Goal: Find specific page/section: Find specific page/section

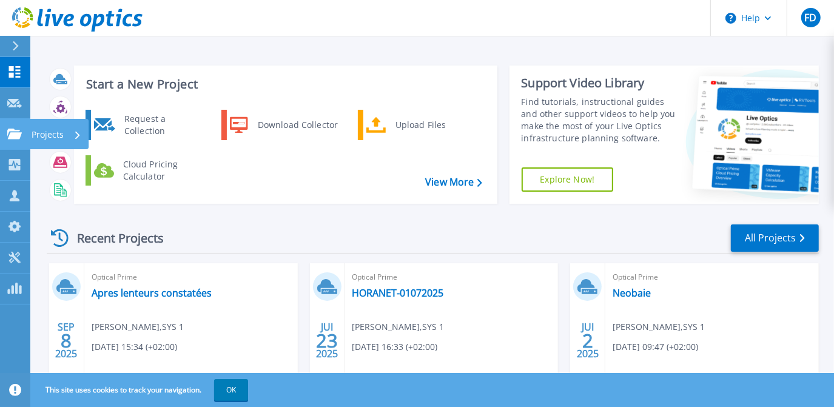
click at [48, 132] on p "Projects" at bounding box center [48, 135] width 32 height 32
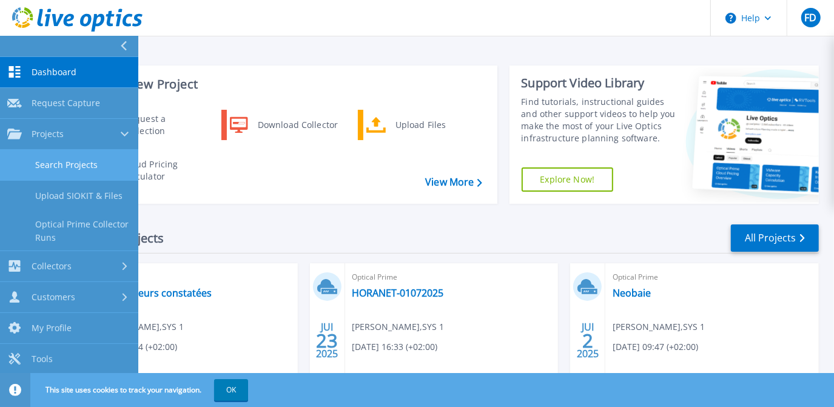
click at [95, 162] on link "Search Projects" at bounding box center [69, 165] width 138 height 31
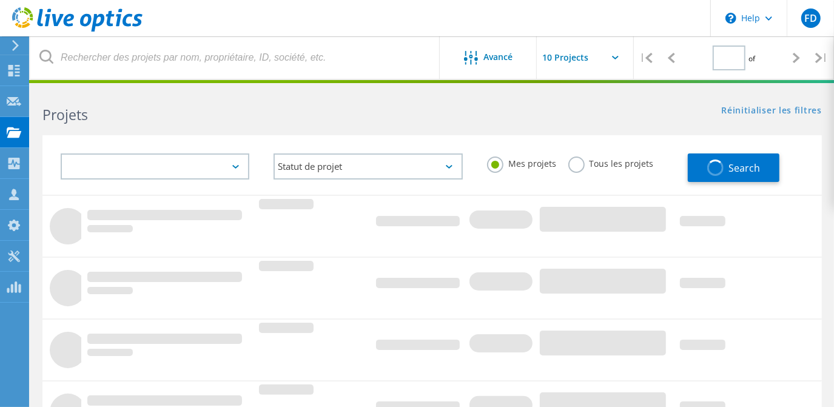
type input "1"
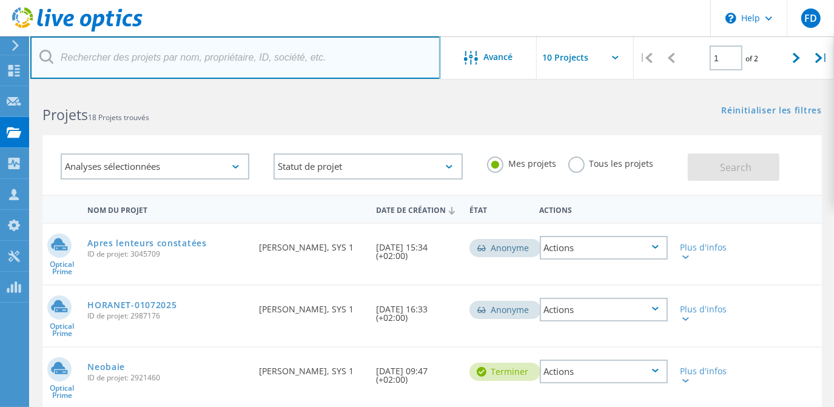
click at [174, 53] on input "text" at bounding box center [235, 57] width 410 height 42
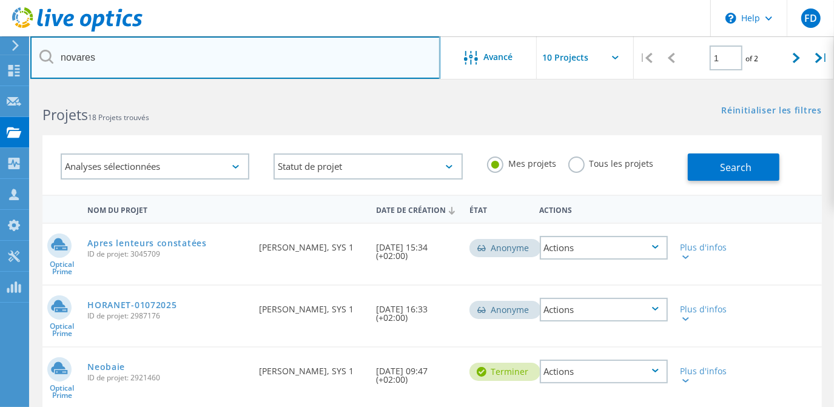
type input "novares"
